Goal: Transaction & Acquisition: Purchase product/service

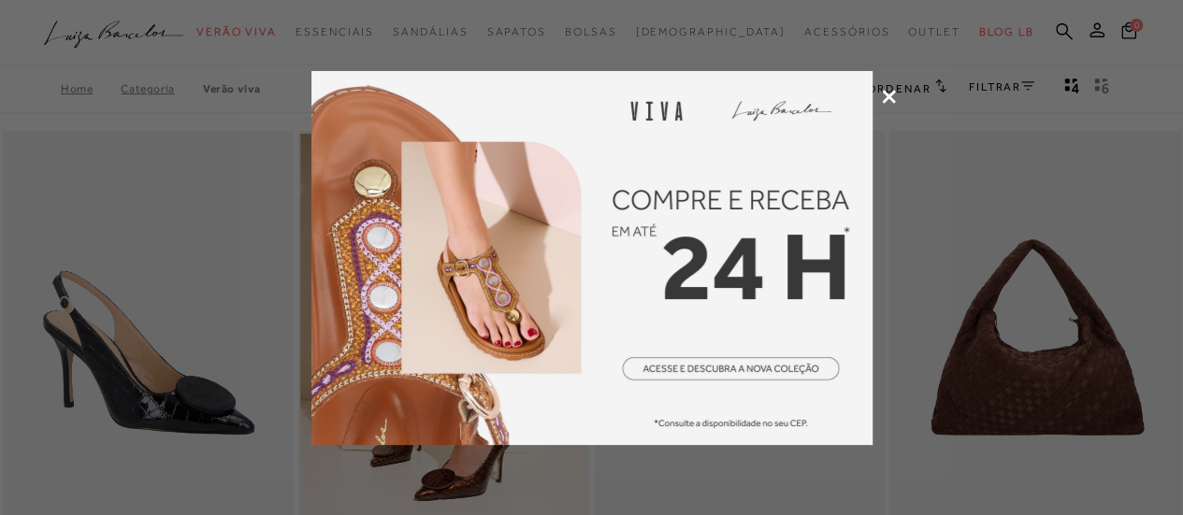
click at [888, 93] on icon at bounding box center [889, 97] width 14 height 14
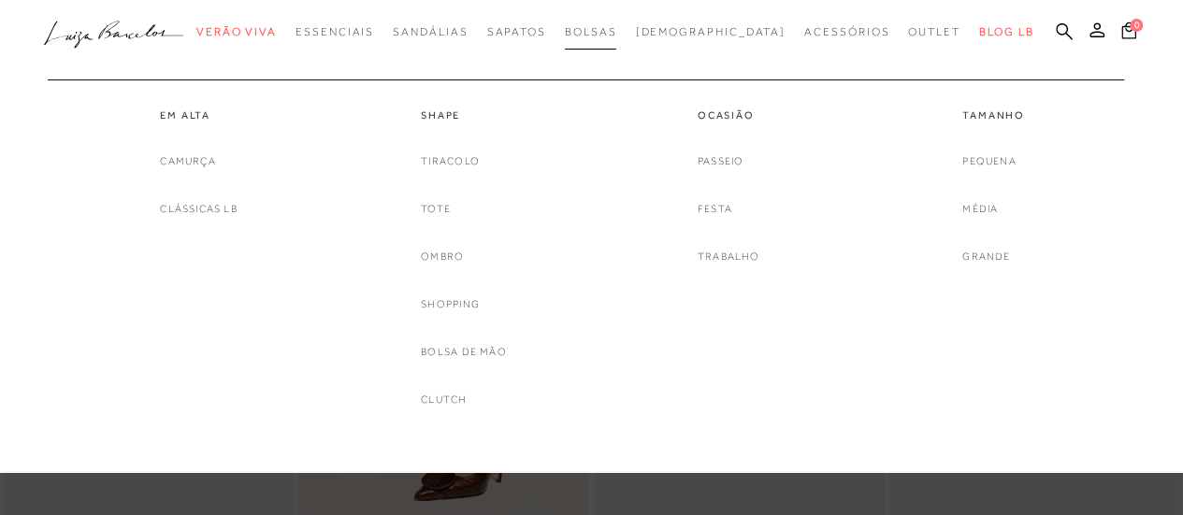
click at [617, 33] on span "Bolsas" at bounding box center [591, 31] width 52 height 13
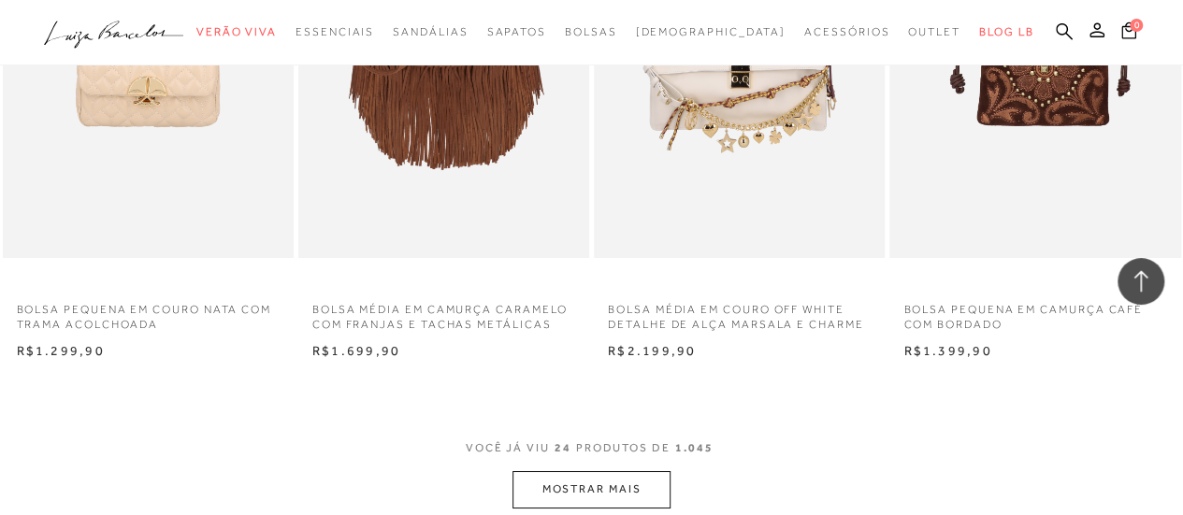
scroll to position [3367, 0]
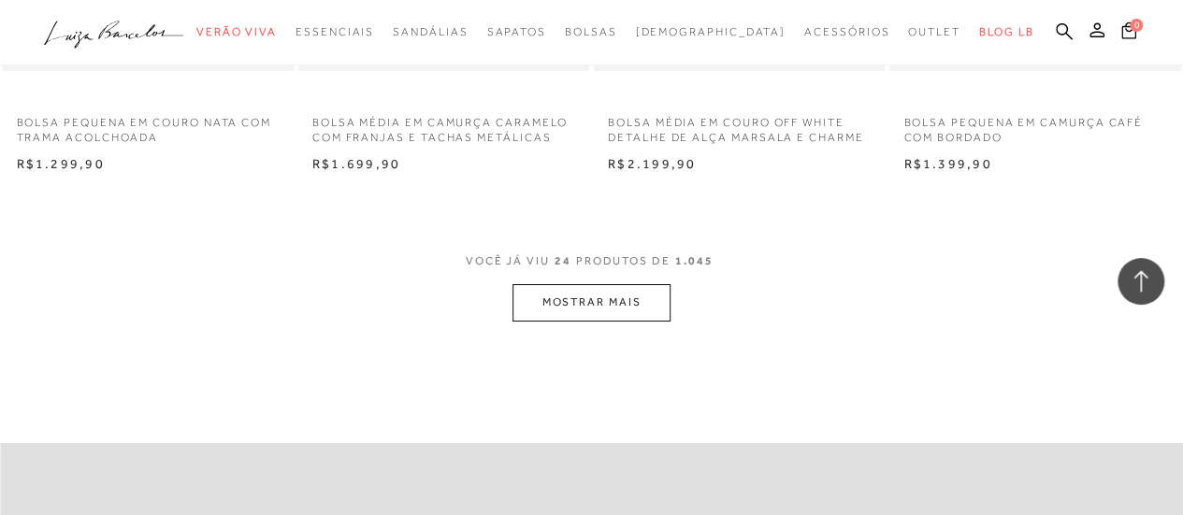
click at [631, 296] on button "MOSTRAR MAIS" at bounding box center [591, 302] width 157 height 36
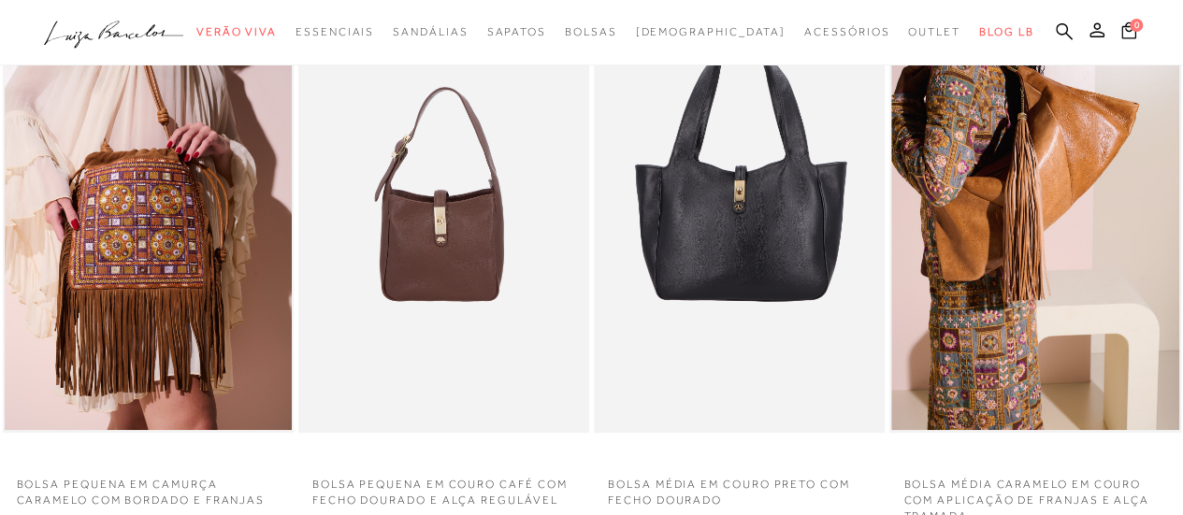
scroll to position [0, 0]
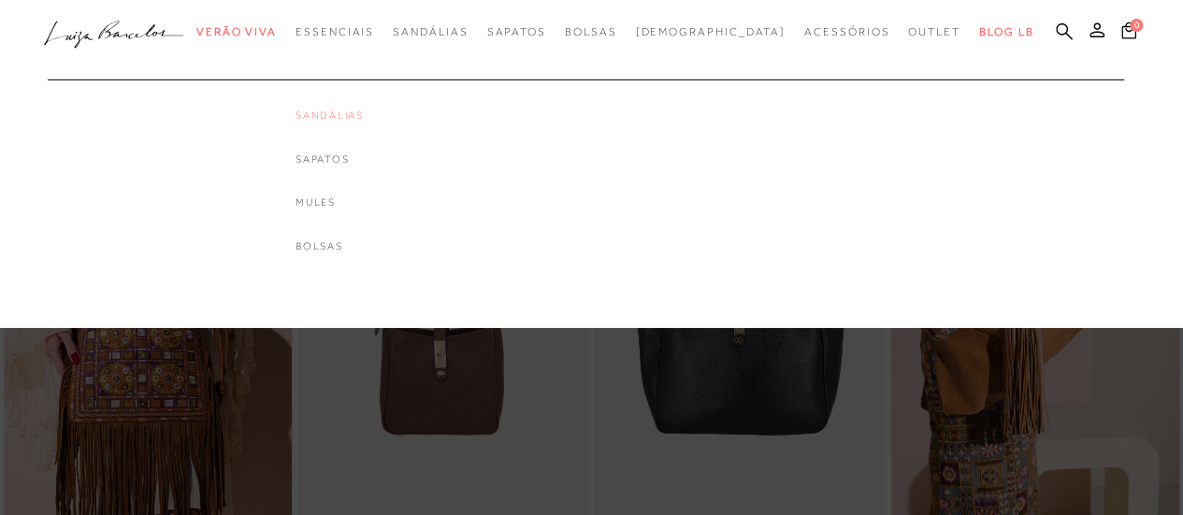
click at [364, 114] on link "Sandálias" at bounding box center [330, 116] width 68 height 16
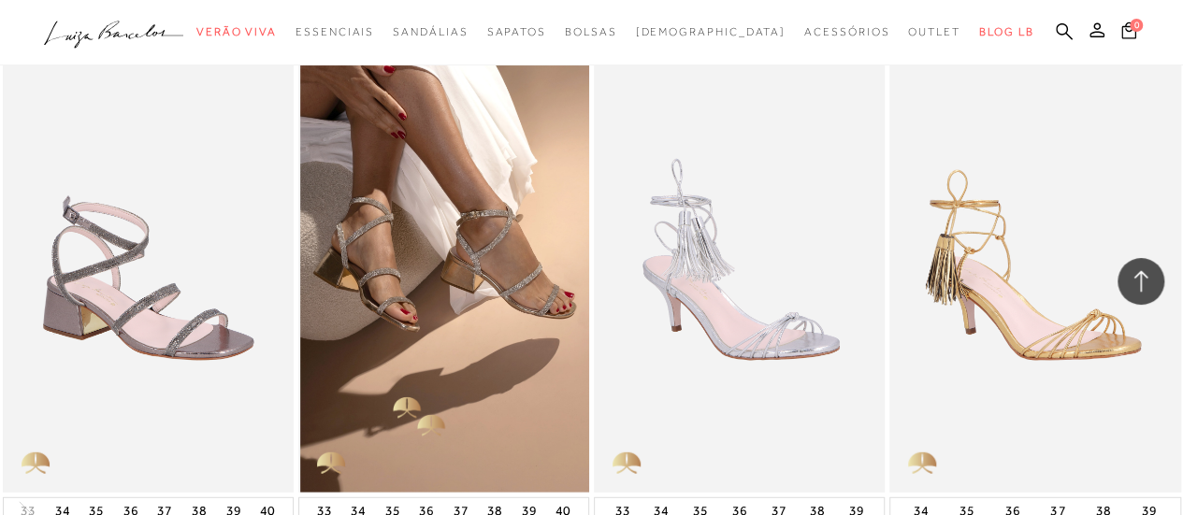
scroll to position [2338, 0]
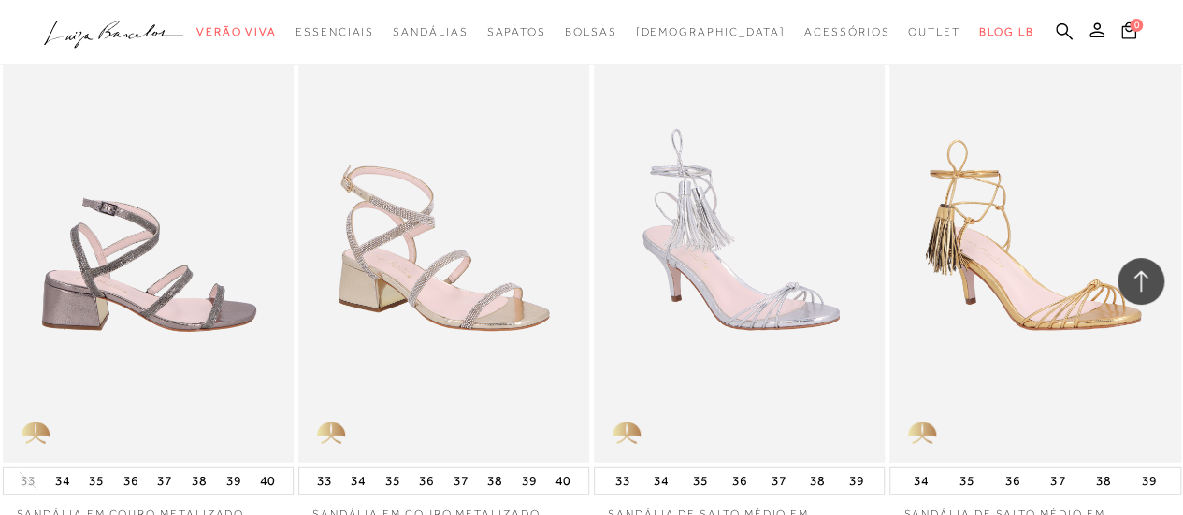
click at [166, 297] on img at bounding box center [149, 244] width 289 height 437
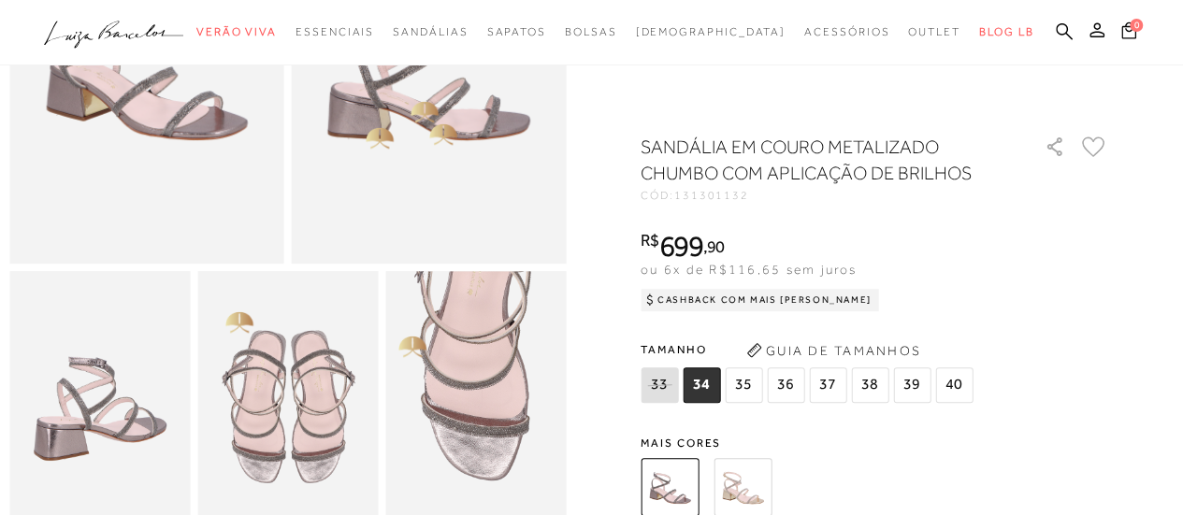
scroll to position [374, 0]
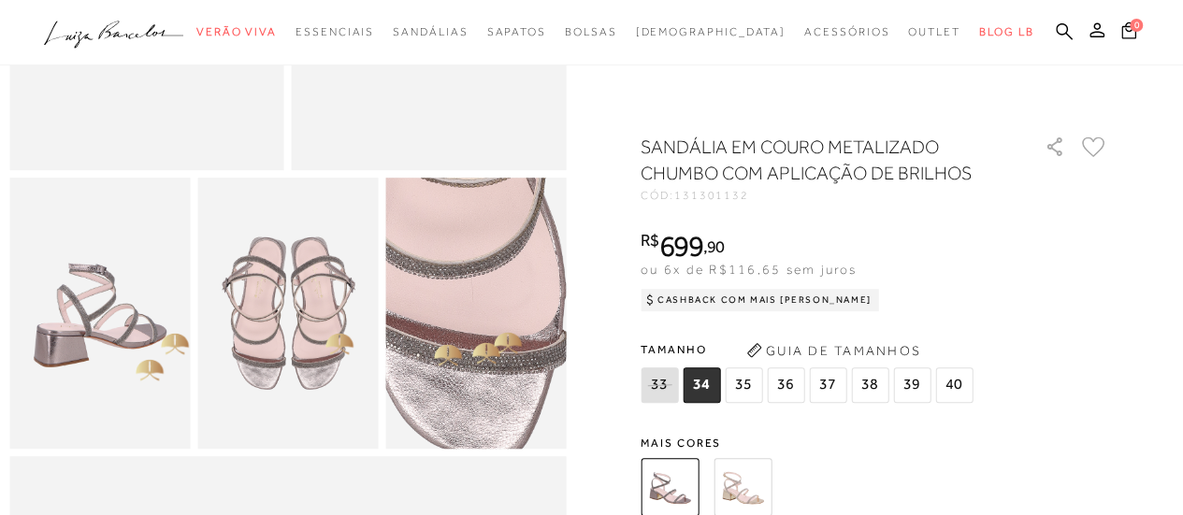
click at [499, 311] on img at bounding box center [460, 313] width 361 height 542
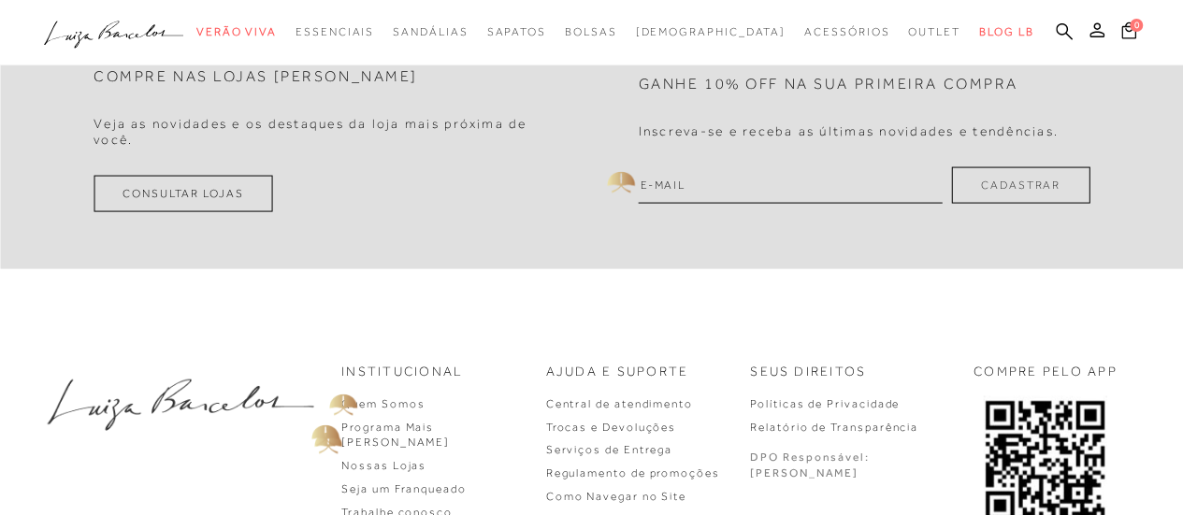
scroll to position [1871, 0]
